Goal: Task Accomplishment & Management: Complete application form

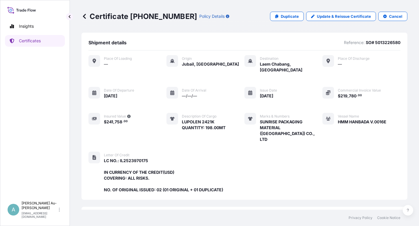
scroll to position [156, 0]
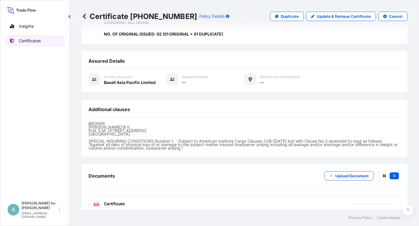
click at [40, 43] on p "Certificates" at bounding box center [30, 41] width 22 height 6
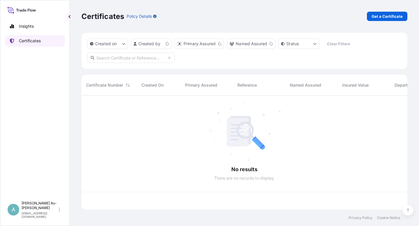
scroll to position [112, 321]
click at [126, 59] on input "text" at bounding box center [130, 57] width 87 height 10
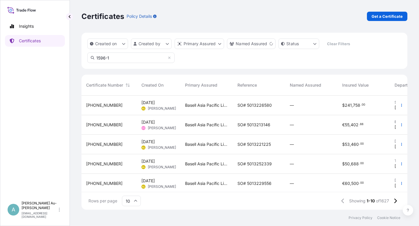
type input "1596-1"
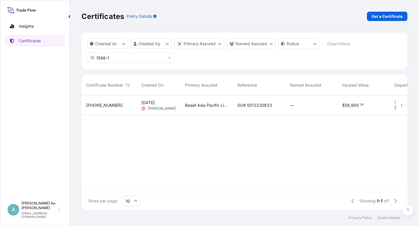
click at [257, 108] on span "SO# 5013230633" at bounding box center [255, 105] width 35 height 6
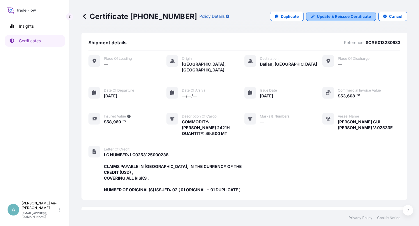
click at [333, 17] on p "Update & Reissue Certificate" at bounding box center [344, 16] width 54 height 6
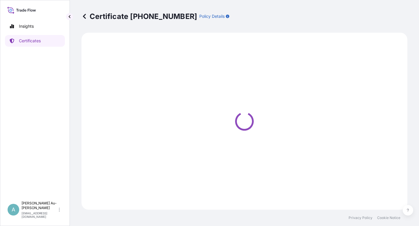
select select "Sea"
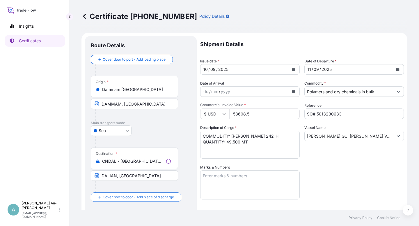
select select "32034"
click at [289, 70] on button "Calendar" at bounding box center [293, 69] width 9 height 9
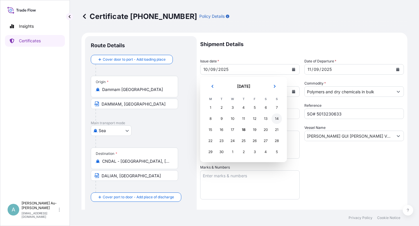
click at [279, 120] on div "14" at bounding box center [277, 118] width 10 height 10
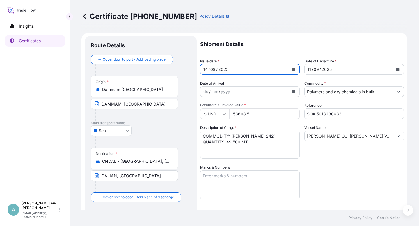
click at [397, 69] on icon "Calendar" at bounding box center [398, 69] width 3 height 3
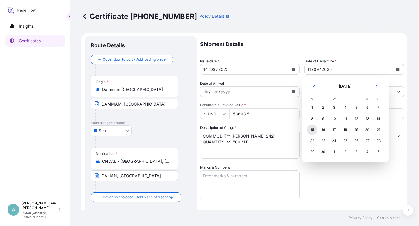
click at [308, 132] on div "15" at bounding box center [312, 129] width 10 height 10
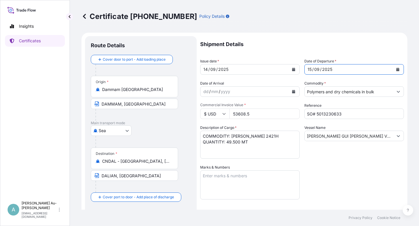
drag, startPoint x: 329, startPoint y: 173, endPoint x: 335, endPoint y: 171, distance: 6.5
click at [333, 172] on div "Shipment Details Issue date * [DATE] Date of Departure * [DATE] Date of Arrival…" at bounding box center [302, 186] width 204 height 300
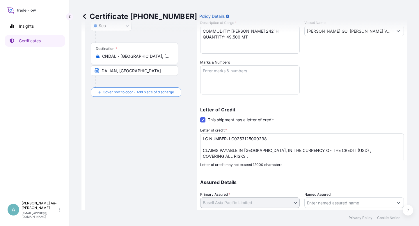
scroll to position [143, 0]
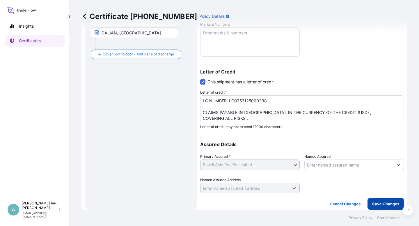
click at [379, 204] on p "Save Changes" at bounding box center [385, 204] width 27 height 6
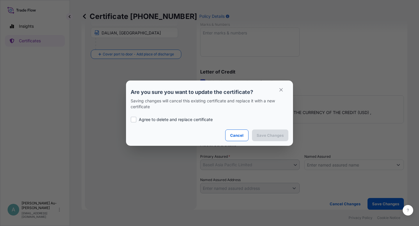
click at [157, 120] on p "Agree to delete and replace certificate" at bounding box center [176, 119] width 74 height 6
checkbox input "true"
click at [264, 139] on button "Save Changes" at bounding box center [270, 135] width 36 height 12
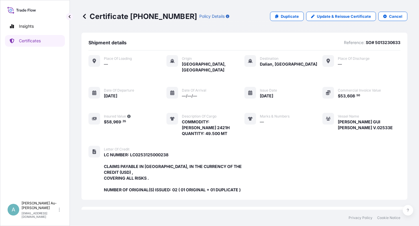
scroll to position [156, 0]
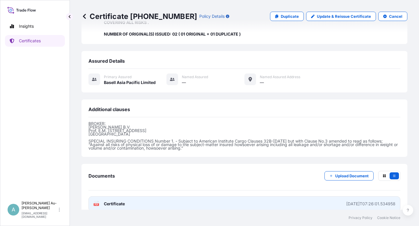
click at [181, 198] on link "PDF Certificate [DATE]T07:26:01.534958" at bounding box center [245, 203] width 312 height 15
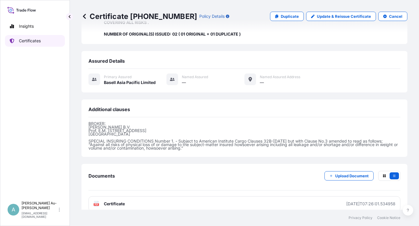
click at [47, 40] on link "Certificates" at bounding box center [35, 41] width 60 height 12
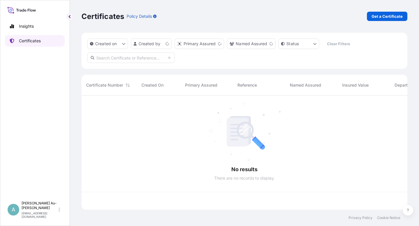
scroll to position [112, 321]
click at [138, 61] on input "text" at bounding box center [130, 57] width 87 height 10
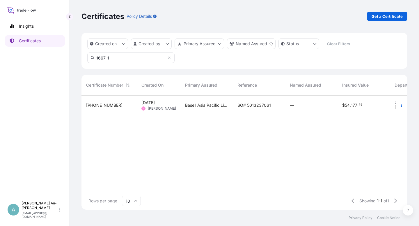
type input "1667-1"
click at [244, 107] on span "SO# 5013237061" at bounding box center [254, 105] width 33 height 6
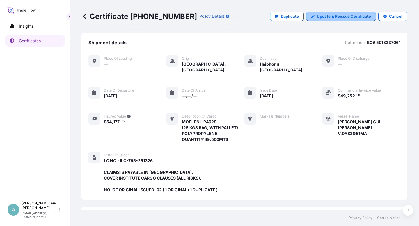
click at [345, 18] on p "Update & Reissue Certificate" at bounding box center [344, 16] width 54 height 6
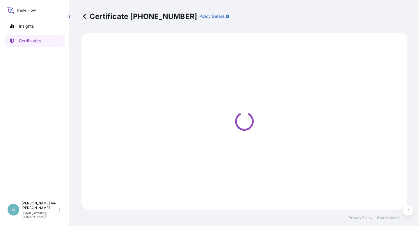
select select "Sea"
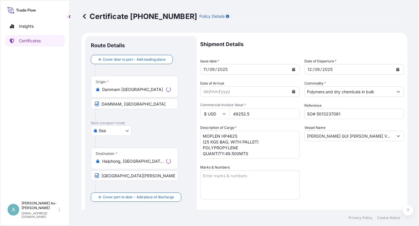
select select "32034"
click at [292, 68] on icon "Calendar" at bounding box center [293, 69] width 3 height 3
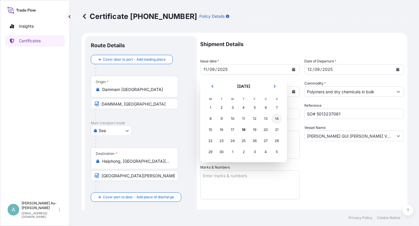
click at [276, 120] on div "14" at bounding box center [277, 118] width 10 height 10
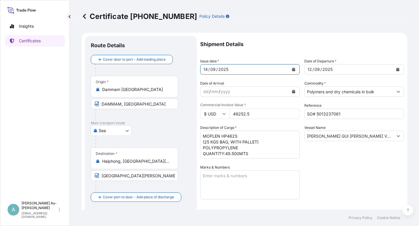
click at [397, 70] on icon "Calendar" at bounding box center [398, 69] width 3 height 3
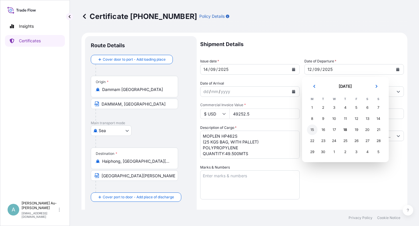
click at [315, 131] on div "15" at bounding box center [312, 129] width 10 height 10
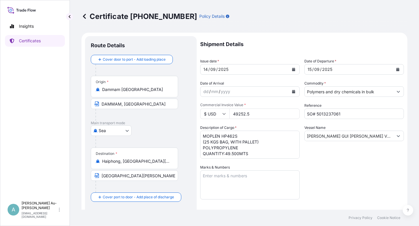
click at [327, 173] on div "Shipment Details Issue date * [DATE] Date of Departure * [DATE] Date of Arrival…" at bounding box center [302, 186] width 204 height 300
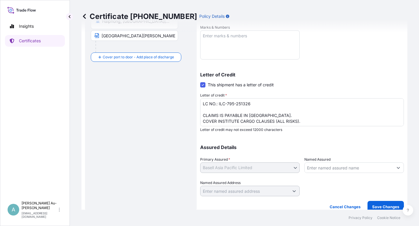
scroll to position [143, 0]
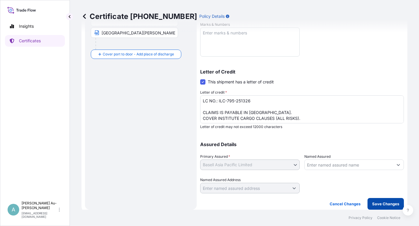
click at [373, 205] on p "Save Changes" at bounding box center [385, 204] width 27 height 6
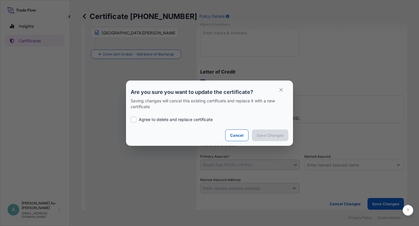
click at [159, 120] on p "Agree to delete and replace certificate" at bounding box center [176, 119] width 74 height 6
checkbox input "true"
click at [269, 135] on p "Save Changes" at bounding box center [270, 135] width 27 height 6
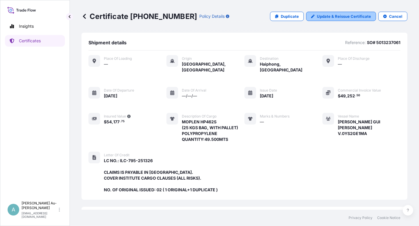
click at [353, 18] on p "Update & Reissue Certificate" at bounding box center [344, 16] width 54 height 6
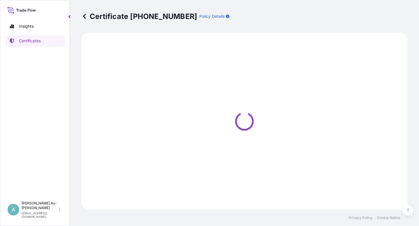
select select "Sea"
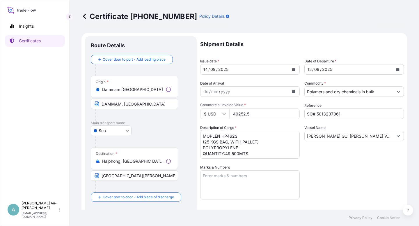
select select "32034"
click at [292, 69] on icon "Calendar" at bounding box center [293, 69] width 3 height 3
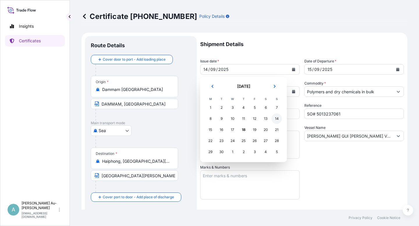
click at [278, 119] on div "14" at bounding box center [277, 118] width 10 height 10
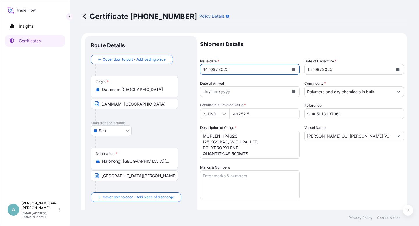
drag, startPoint x: 340, startPoint y: 174, endPoint x: 339, endPoint y: 170, distance: 3.5
click at [341, 173] on div "Shipment Details Issue date * [DATE] Date of Departure * [DATE] Date of Arrival…" at bounding box center [302, 186] width 204 height 300
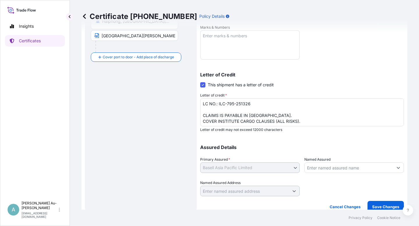
scroll to position [143, 0]
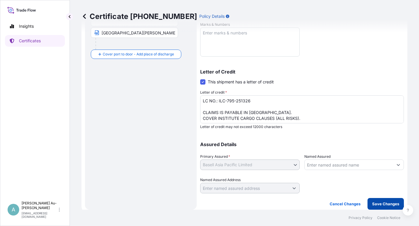
click at [382, 206] on p "Save Changes" at bounding box center [385, 204] width 27 height 6
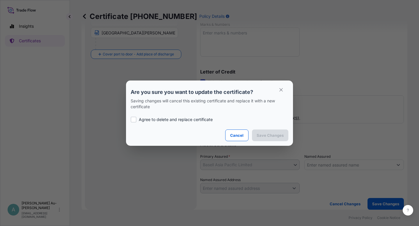
click at [150, 122] on p "Agree to delete and replace certificate" at bounding box center [176, 119] width 74 height 6
checkbox input "true"
click at [274, 135] on p "Save Changes" at bounding box center [270, 135] width 27 height 6
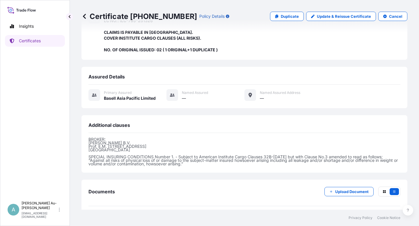
scroll to position [161, 0]
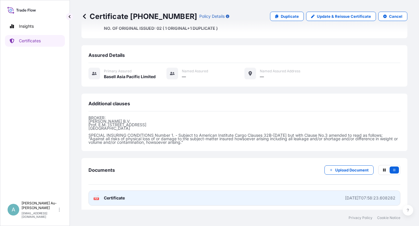
click at [218, 198] on link "PDF Certificate [DATE]T07:58:23.608282" at bounding box center [245, 197] width 312 height 15
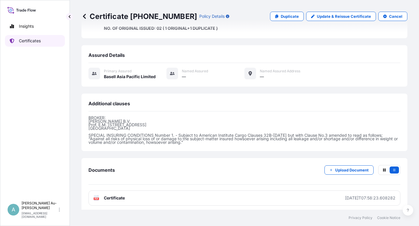
click at [33, 42] on p "Certificates" at bounding box center [30, 41] width 22 height 6
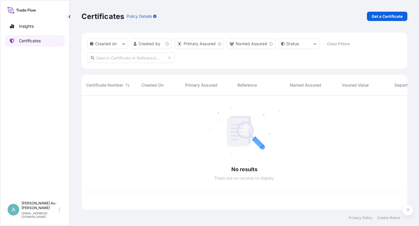
scroll to position [112, 321]
click at [119, 57] on input "text" at bounding box center [130, 57] width 87 height 10
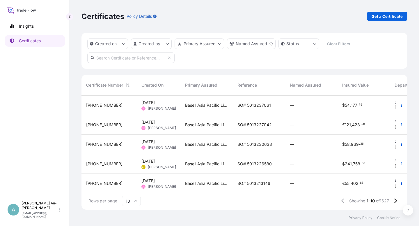
click at [123, 57] on input "text" at bounding box center [130, 57] width 87 height 10
type input "1724-1"
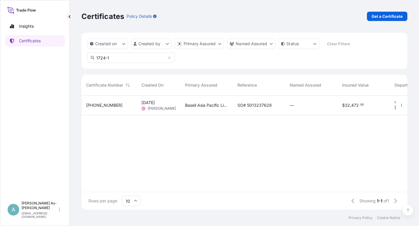
click at [258, 105] on span "SO# 5013237628" at bounding box center [255, 105] width 34 height 6
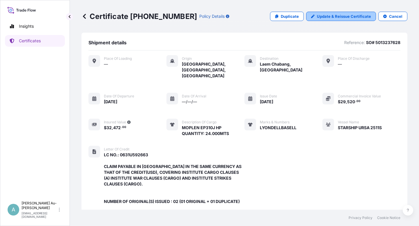
click at [328, 16] on p "Update & Reissue Certificate" at bounding box center [344, 16] width 54 height 6
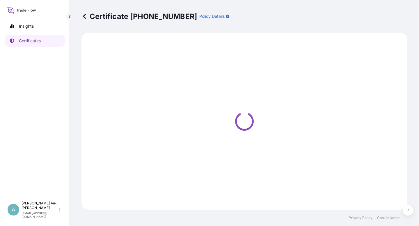
select select "Sea"
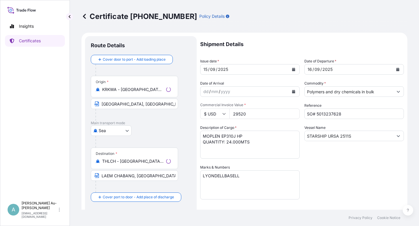
select select "32034"
click at [292, 70] on icon "Calendar" at bounding box center [293, 69] width 3 height 3
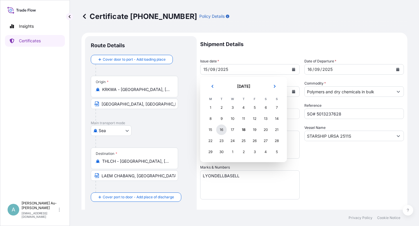
click at [222, 130] on div "16" at bounding box center [221, 129] width 10 height 10
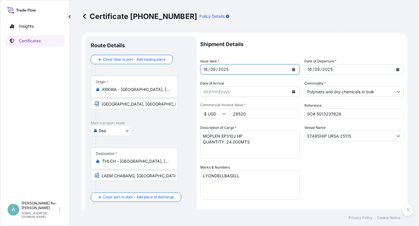
click at [397, 71] on icon "Calendar" at bounding box center [398, 69] width 3 height 3
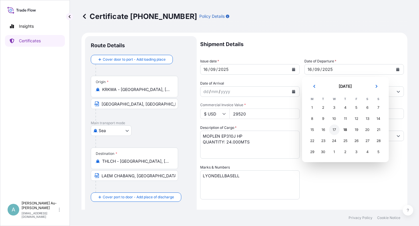
click at [336, 132] on div "17" at bounding box center [334, 129] width 10 height 10
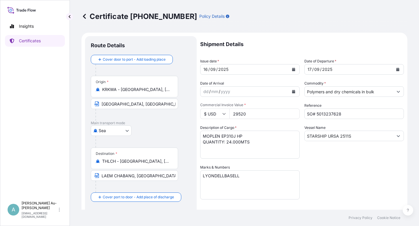
click at [360, 194] on div "Shipment Details Issue date * [DATE] Date of Departure * [DATE] Date of Arrival…" at bounding box center [302, 186] width 204 height 300
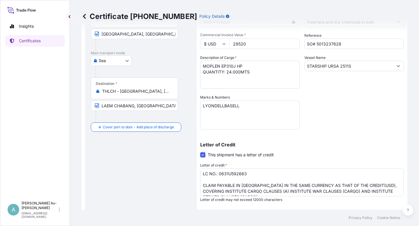
scroll to position [143, 0]
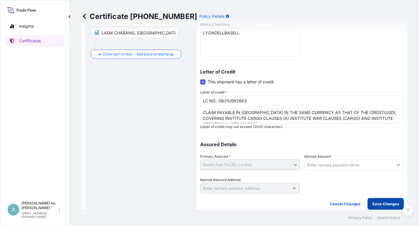
click at [378, 206] on p "Save Changes" at bounding box center [385, 204] width 27 height 6
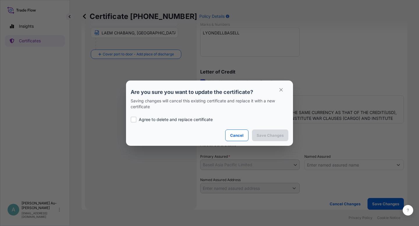
click at [135, 119] on div at bounding box center [134, 119] width 6 height 6
checkbox input "true"
click at [268, 132] on p "Save Changes" at bounding box center [270, 135] width 27 height 6
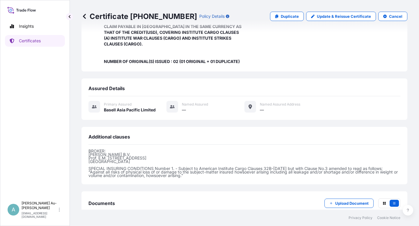
scroll to position [167, 0]
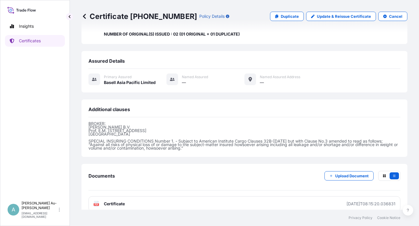
click at [145, 196] on link "PDF Certificate [DATE]T08:15:20.036831" at bounding box center [245, 203] width 312 height 15
